Goal: Task Accomplishment & Management: Complete application form

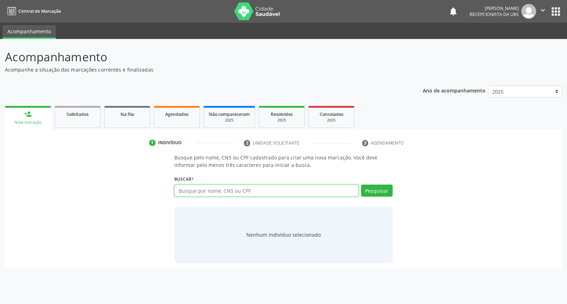
type input "j"
type input "03720516423"
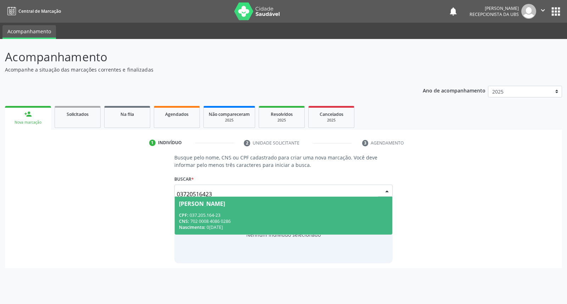
click at [225, 205] on div "[PERSON_NAME]" at bounding box center [202, 204] width 46 height 6
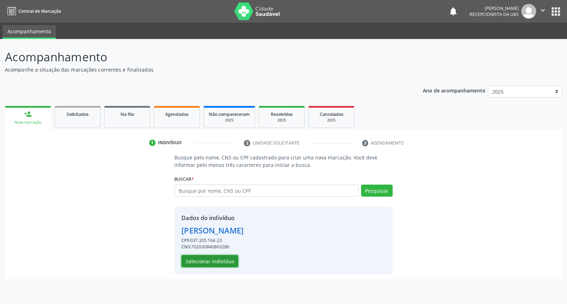
click at [216, 263] on button "Selecionar indivíduo" at bounding box center [209, 261] width 57 height 12
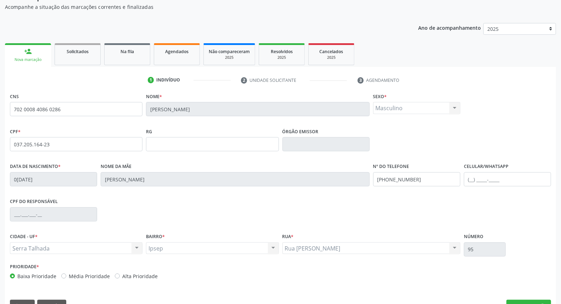
scroll to position [79, 0]
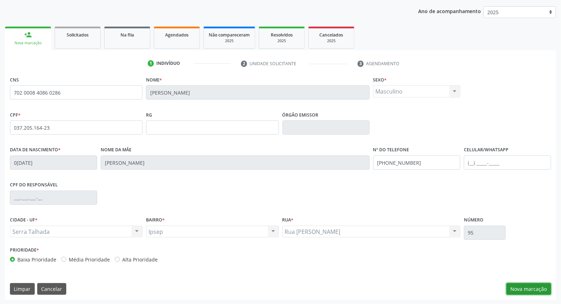
click at [527, 289] on button "Nova marcação" at bounding box center [529, 289] width 45 height 12
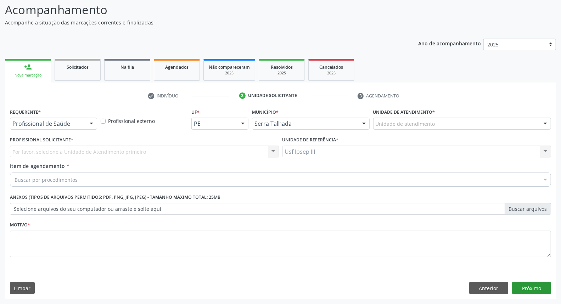
scroll to position [47, 0]
click at [91, 125] on div at bounding box center [91, 124] width 11 height 12
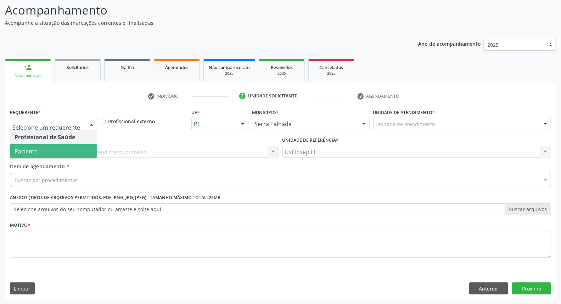
click at [82, 146] on span "Paciente" at bounding box center [53, 151] width 86 height 14
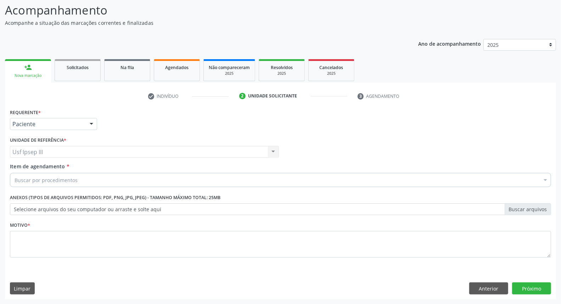
click at [84, 175] on div "Buscar por procedimentos" at bounding box center [280, 180] width 541 height 14
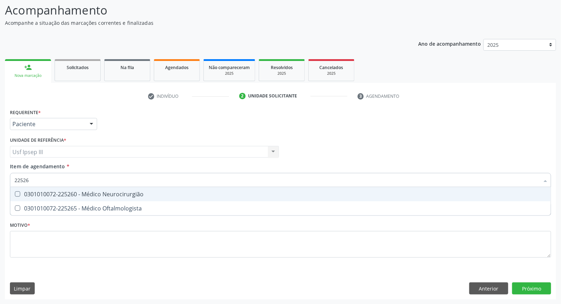
type input "225265"
click at [83, 195] on div "0301010072-225265 - Médico Oftalmologista" at bounding box center [281, 194] width 532 height 6
checkbox Oftalmologista "true"
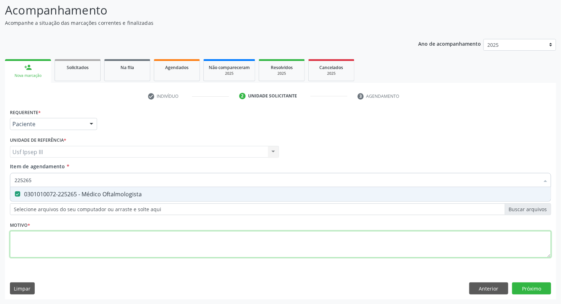
click at [75, 244] on div "Requerente * Paciente Profissional de Saúde Paciente Nenhum resultado encontrad…" at bounding box center [280, 187] width 541 height 161
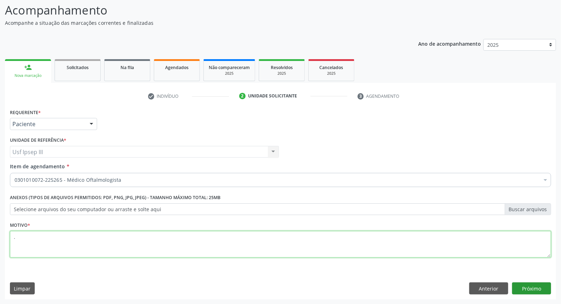
type textarea "."
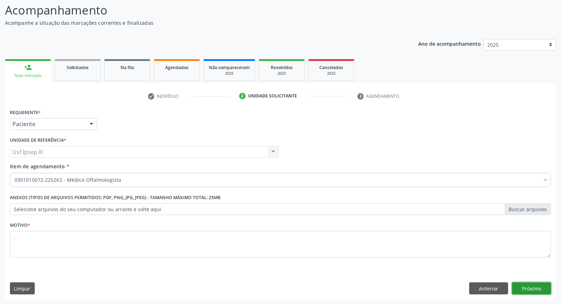
click at [527, 287] on button "Próximo" at bounding box center [531, 289] width 39 height 12
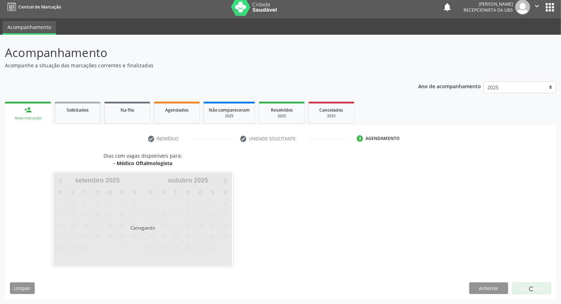
scroll to position [4, 0]
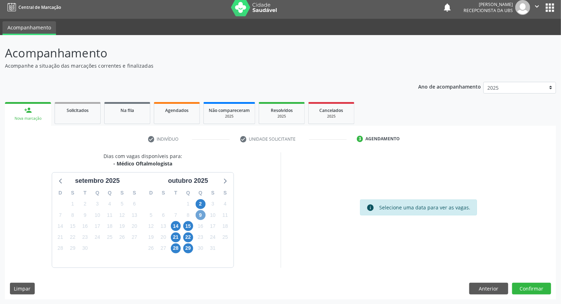
click at [201, 217] on span "9" at bounding box center [201, 215] width 10 height 10
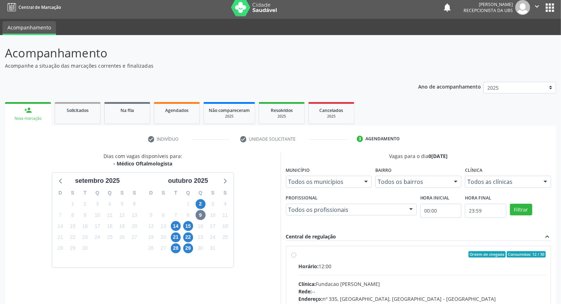
click at [363, 266] on div "Horário: 12:00" at bounding box center [422, 266] width 247 height 7
click at [296, 258] on input "Ordem de chegada Consumidos: 12 / 30 Horário: 12:00 Clínica: Fundacao [PERSON_N…" at bounding box center [293, 254] width 5 height 6
radio input "true"
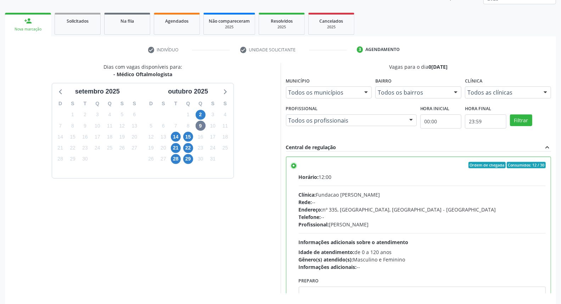
scroll to position [119, 0]
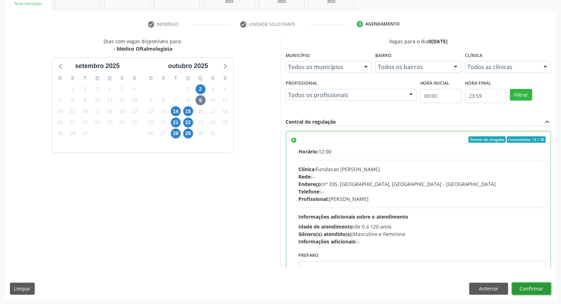
click at [525, 290] on button "Confirmar" at bounding box center [531, 289] width 39 height 12
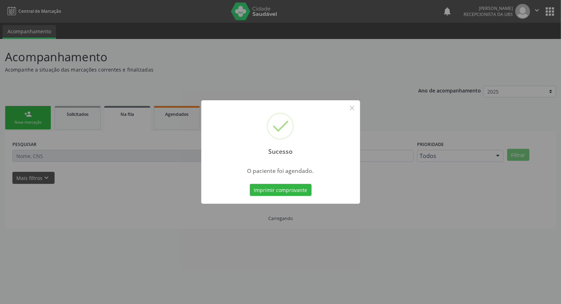
scroll to position [0, 0]
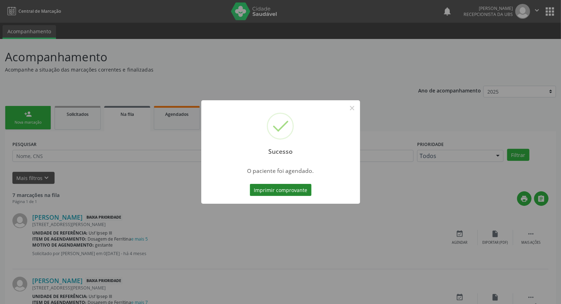
click at [282, 193] on button "Imprimir comprovante" at bounding box center [281, 190] width 62 height 12
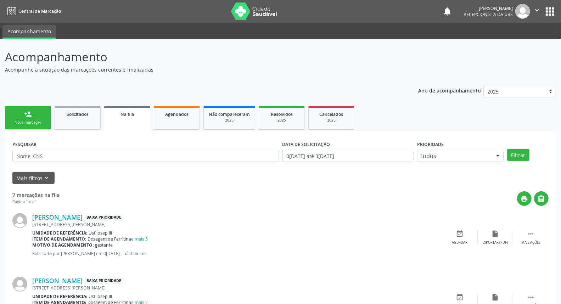
click at [43, 120] on div "Nova marcação" at bounding box center [27, 122] width 35 height 5
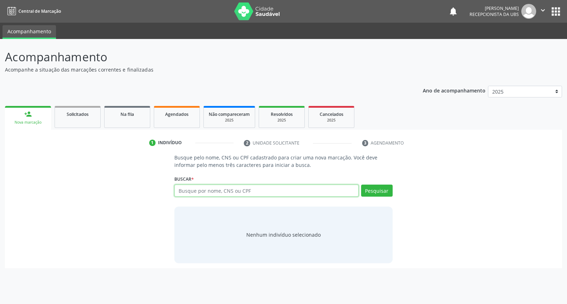
click at [207, 188] on input "text" at bounding box center [266, 191] width 184 height 12
type input "m"
type input "00927909413"
click at [380, 194] on button "Pesquisar" at bounding box center [377, 191] width 32 height 12
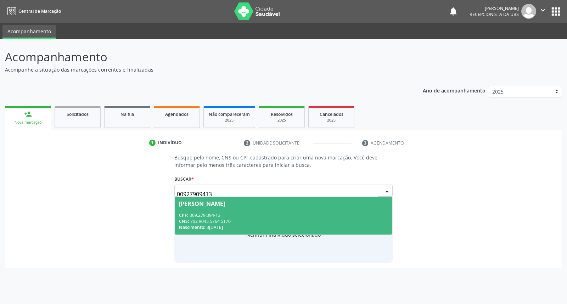
click at [334, 209] on span "[PERSON_NAME] CPF: 009.279.094-13 CNS: 702 9045 5764 5170 Nascimento: 3[DATE]" at bounding box center [283, 216] width 217 height 38
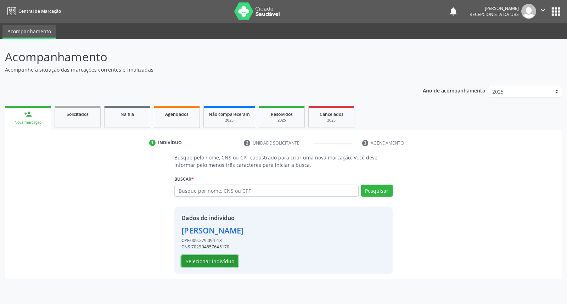
click at [213, 257] on button "Selecionar indivíduo" at bounding box center [209, 261] width 57 height 12
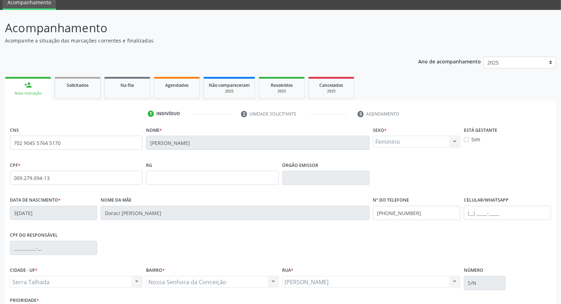
scroll to position [79, 0]
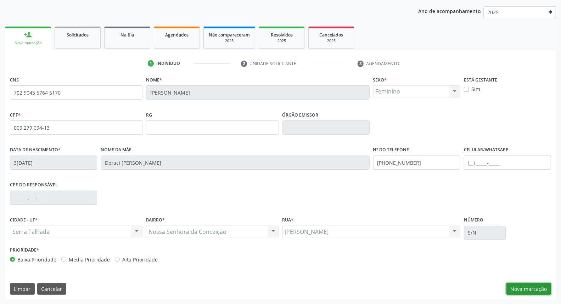
click at [527, 289] on button "Nova marcação" at bounding box center [529, 289] width 45 height 12
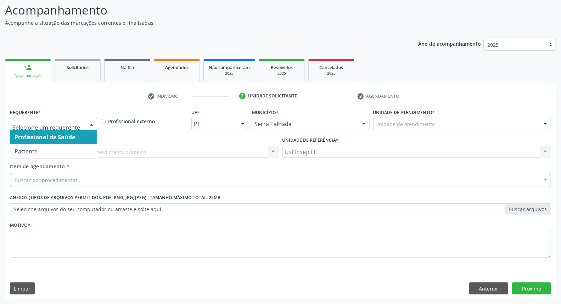
click at [93, 123] on div at bounding box center [91, 124] width 11 height 12
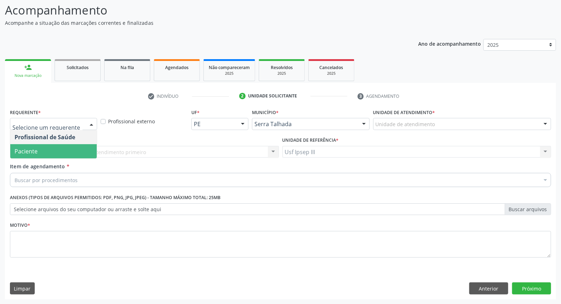
click at [76, 152] on span "Paciente" at bounding box center [53, 151] width 86 height 14
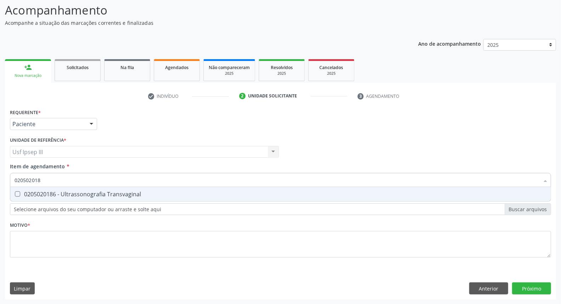
type input "0205020186"
click at [77, 198] on span "0205020186 - Ultrassonografia Transvaginal" at bounding box center [280, 194] width 541 height 14
checkbox Transvaginal "true"
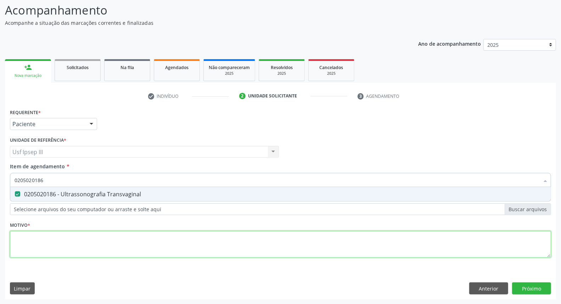
click at [82, 238] on div "Requerente * Paciente Profissional de Saúde Paciente Nenhum resultado encontrad…" at bounding box center [280, 187] width 541 height 161
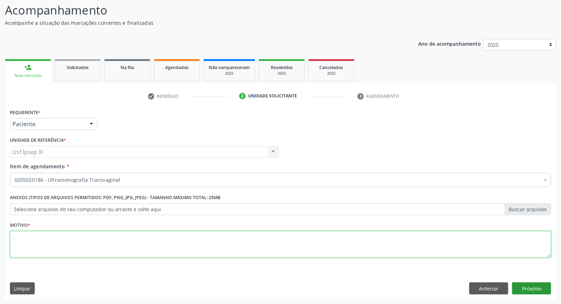
type textarea "."
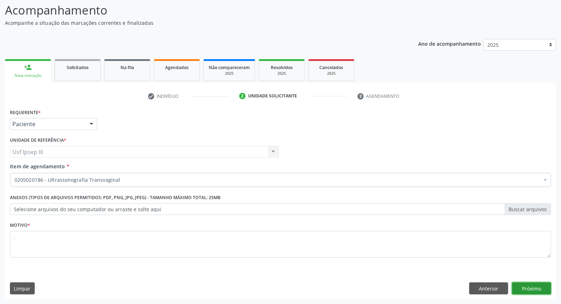
click at [528, 287] on button "Próximo" at bounding box center [531, 289] width 39 height 12
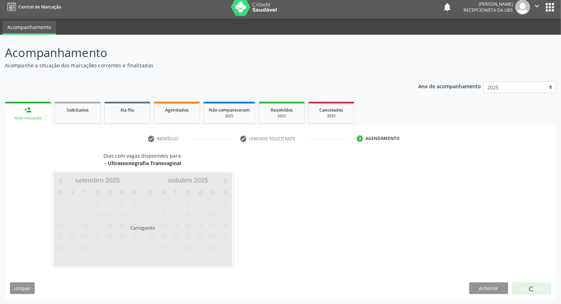
scroll to position [4, 0]
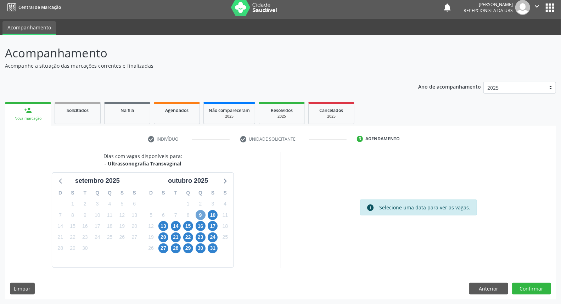
click at [199, 216] on span "9" at bounding box center [201, 215] width 10 height 10
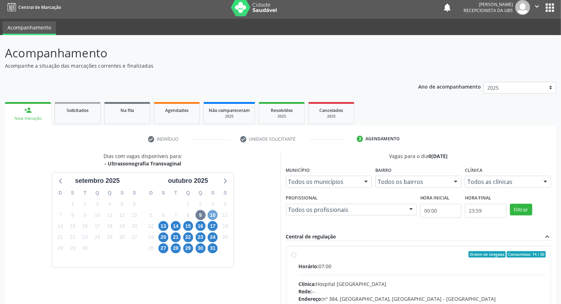
click at [212, 214] on span "10" at bounding box center [213, 215] width 10 height 10
click at [164, 222] on span "13" at bounding box center [163, 226] width 10 height 10
click at [178, 224] on span "14" at bounding box center [176, 226] width 10 height 10
click at [189, 225] on span "15" at bounding box center [188, 226] width 10 height 10
click at [204, 226] on span "16" at bounding box center [201, 226] width 10 height 10
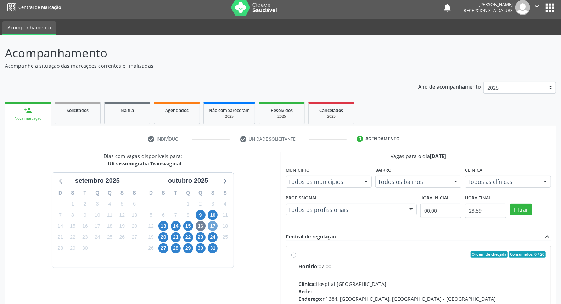
click at [209, 226] on span "17" at bounding box center [213, 226] width 10 height 10
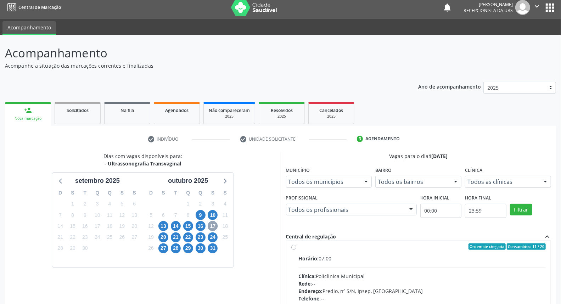
scroll to position [0, 0]
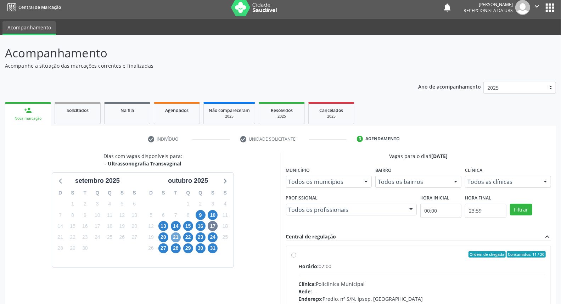
click at [174, 238] on span "21" at bounding box center [176, 238] width 10 height 10
click at [167, 238] on span "20" at bounding box center [163, 238] width 10 height 10
click at [213, 228] on span "17" at bounding box center [213, 226] width 10 height 10
click at [353, 267] on div "Horário: 07:00" at bounding box center [422, 266] width 247 height 7
click at [296, 258] on input "Ordem de chegada Consumidos: 11 / 20 Horário: 07:00 Clínica: Policlinica Munici…" at bounding box center [293, 254] width 5 height 6
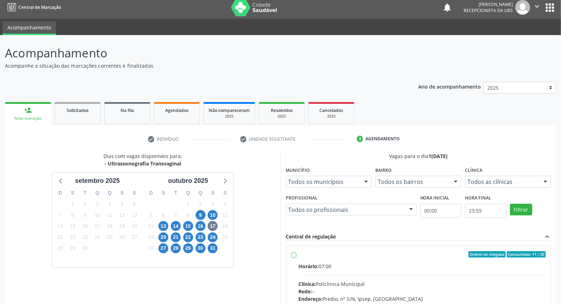
radio input "true"
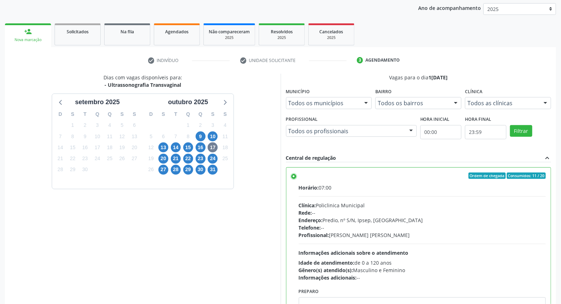
scroll to position [119, 0]
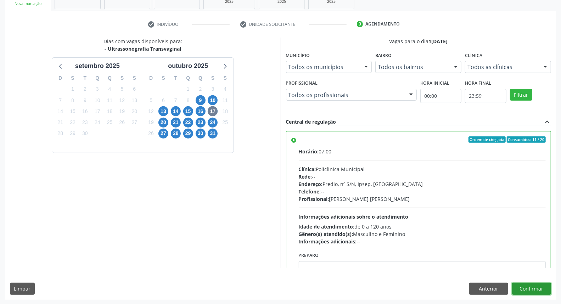
click at [522, 289] on button "Confirmar" at bounding box center [531, 289] width 39 height 12
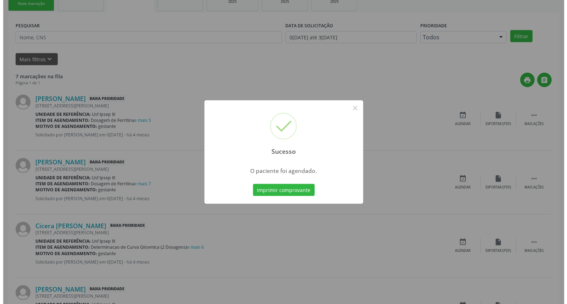
scroll to position [0, 0]
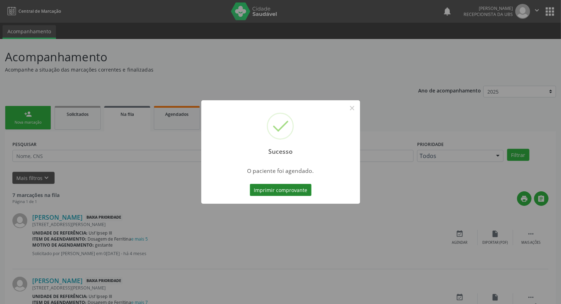
click at [270, 186] on button "Imprimir comprovante" at bounding box center [281, 190] width 62 height 12
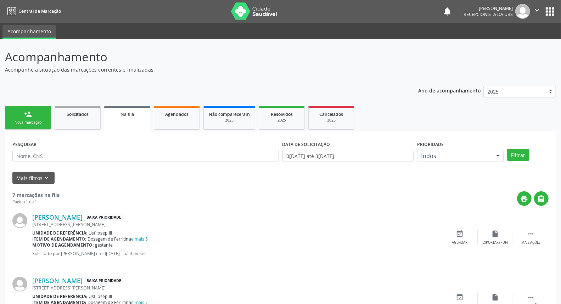
click at [26, 114] on div "person_add" at bounding box center [28, 114] width 8 height 8
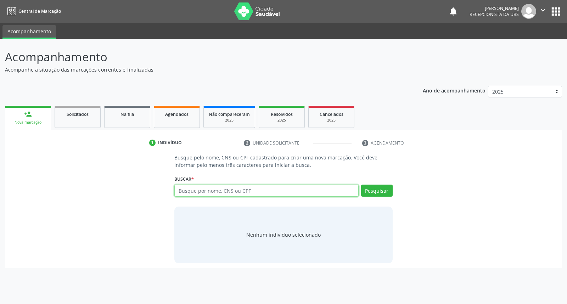
click at [186, 193] on input "text" at bounding box center [266, 191] width 184 height 12
type input "[PERSON_NAME]"
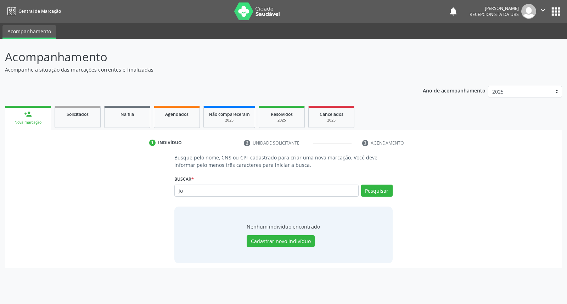
type input "j"
type input "[PERSON_NAME] alv"
type input "j"
